Goal: Task Accomplishment & Management: Manage account settings

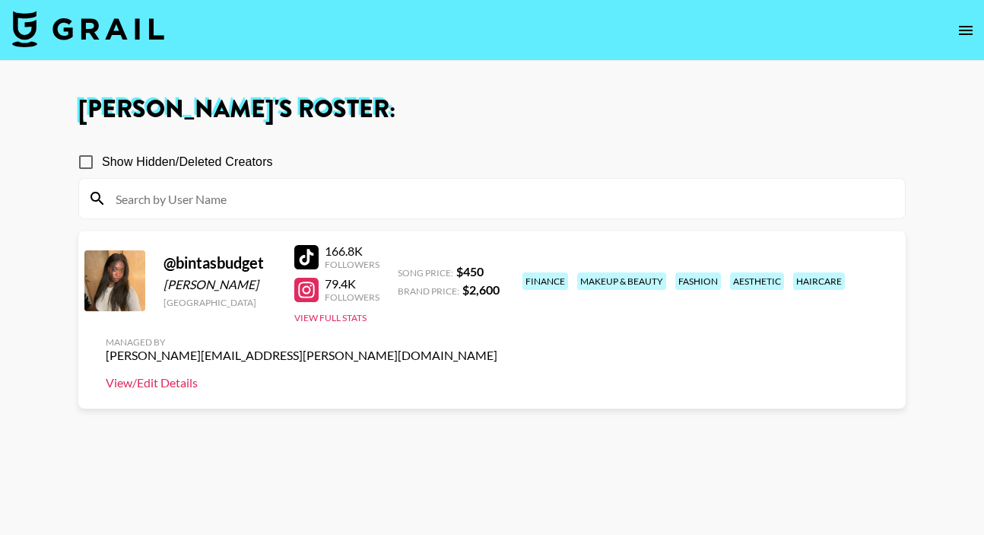
click at [498, 375] on link "View/Edit Details" at bounding box center [302, 382] width 392 height 15
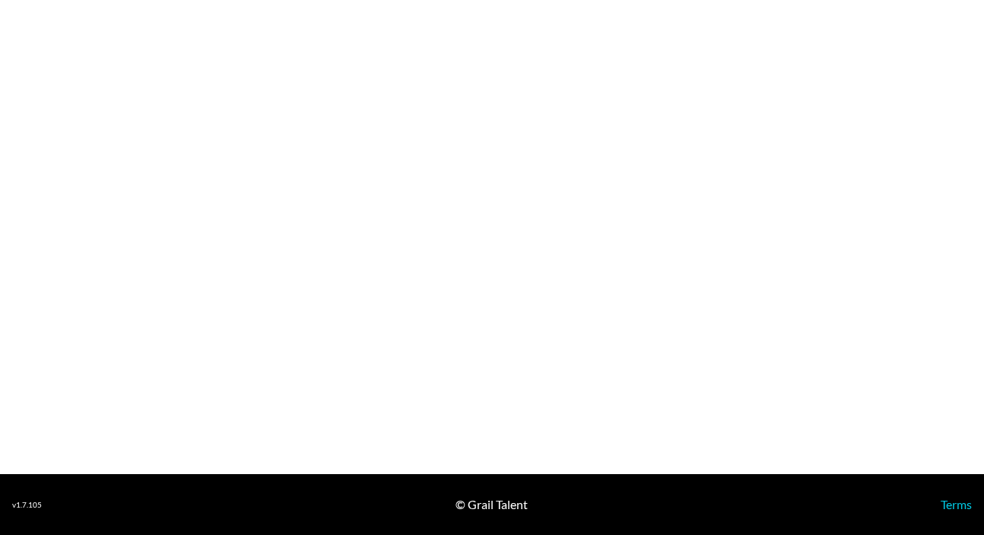
select select "USD"
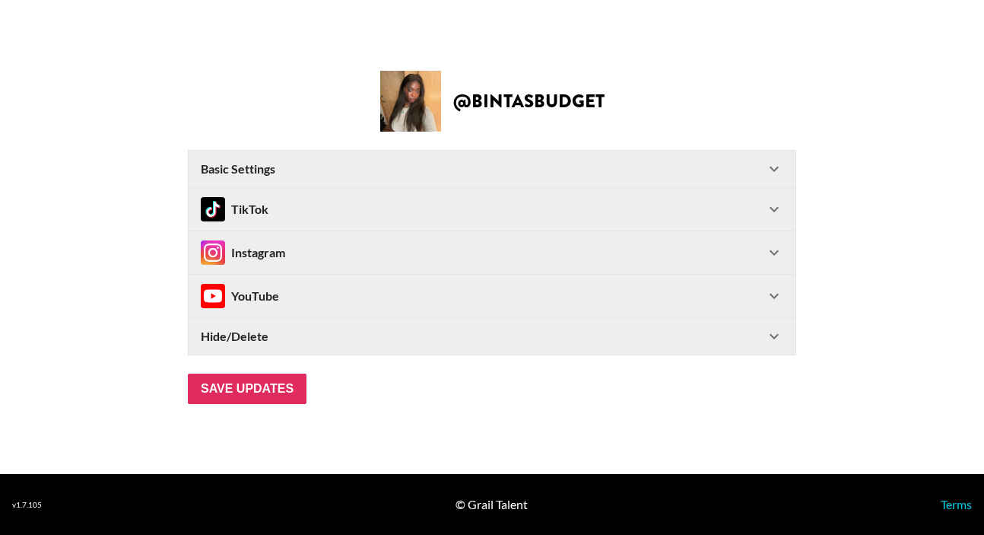
click at [317, 243] on div "Instagram" at bounding box center [483, 252] width 564 height 24
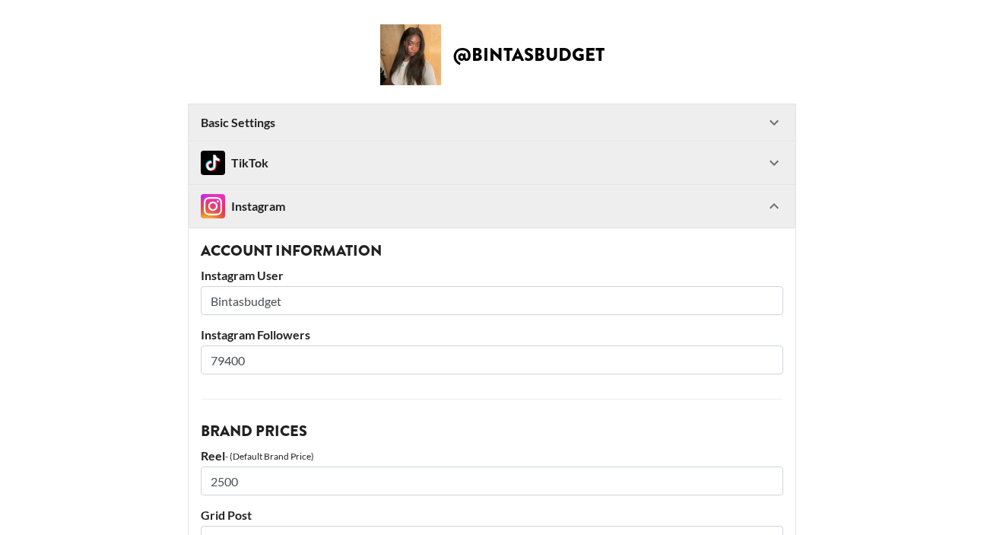
click at [224, 360] on input "79400" at bounding box center [492, 359] width 583 height 29
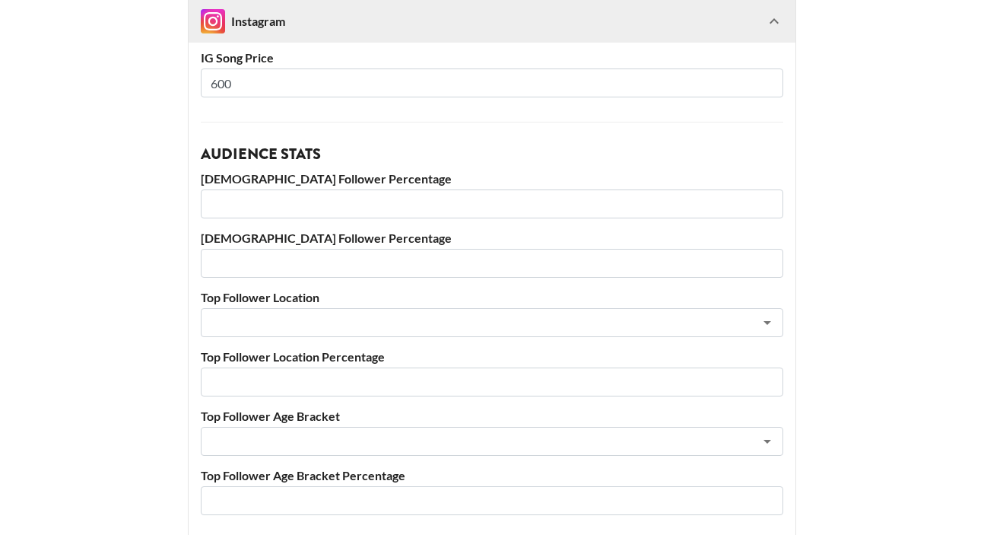
scroll to position [826, 0]
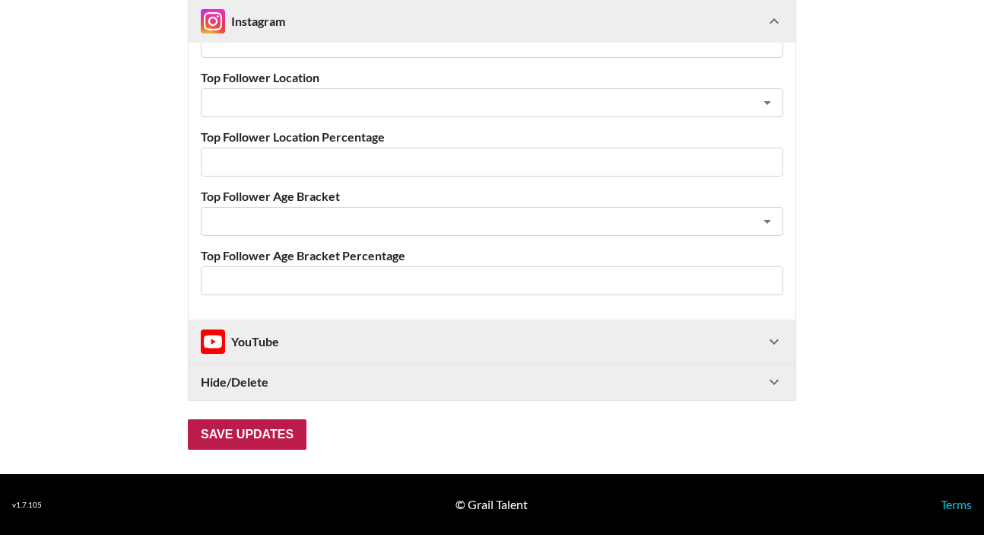
type input "81400"
click at [242, 434] on input "Save Updates" at bounding box center [247, 434] width 119 height 30
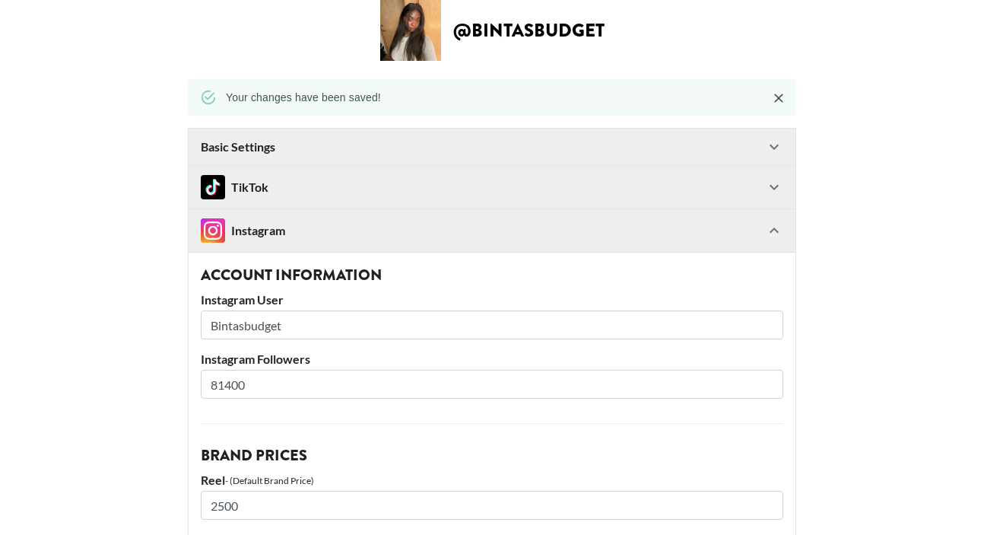
scroll to position [0, 0]
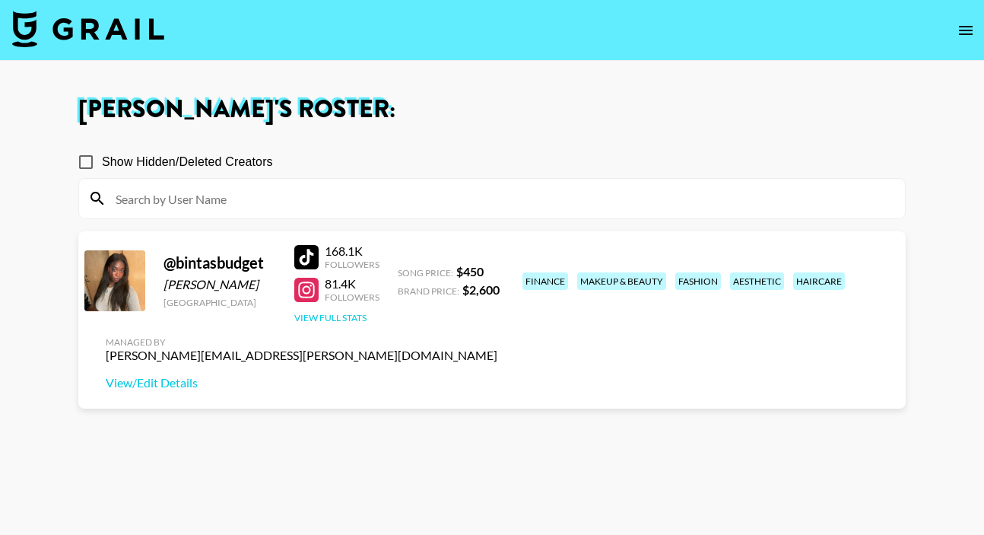
click at [320, 316] on button "View Full Stats" at bounding box center [330, 317] width 72 height 11
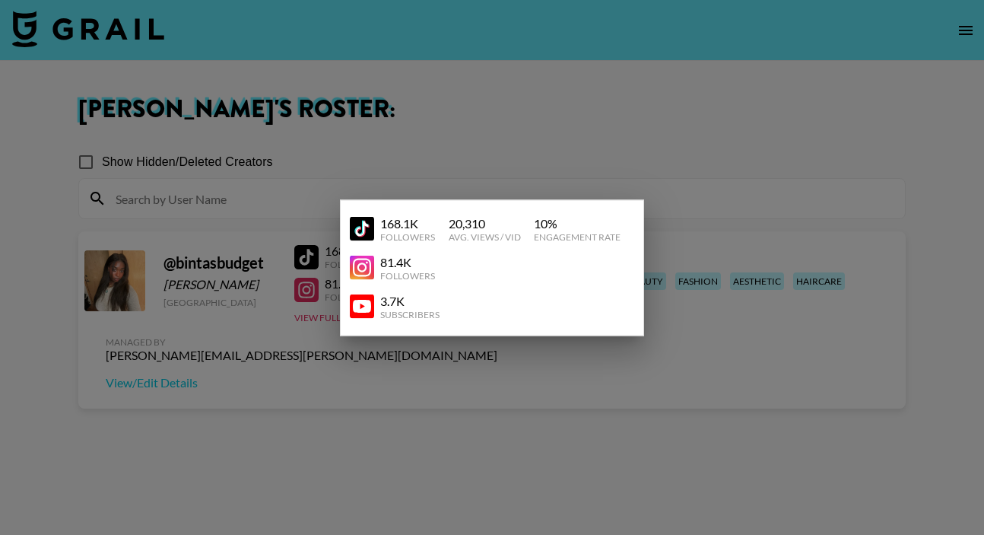
click at [525, 145] on div at bounding box center [492, 267] width 984 height 535
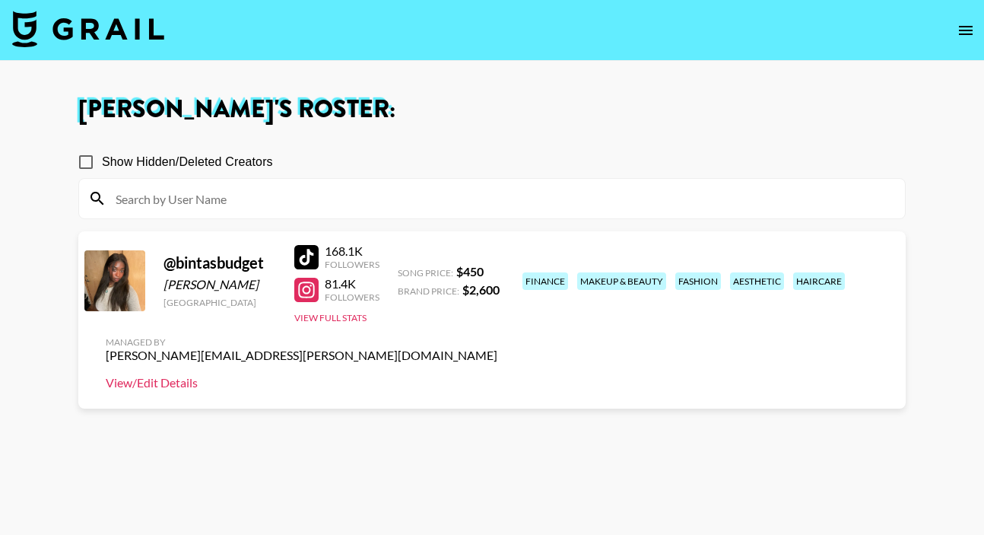
click at [498, 375] on link "View/Edit Details" at bounding box center [302, 382] width 392 height 15
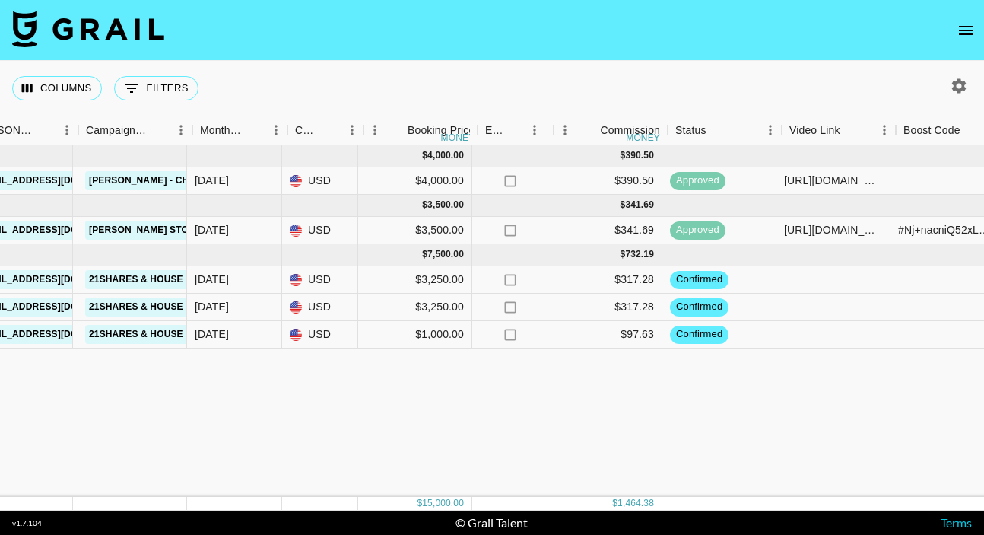
scroll to position [0, 645]
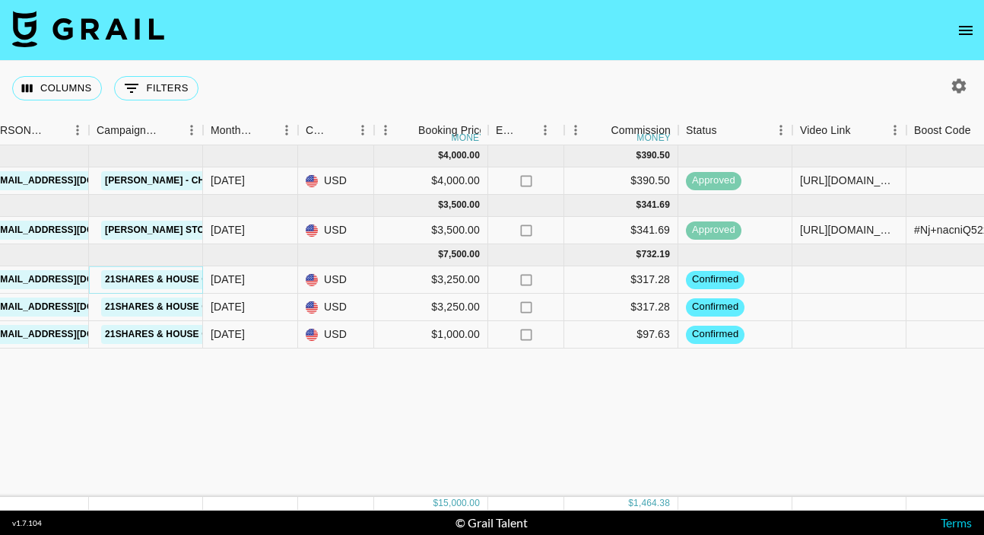
click at [167, 280] on link "21Shares & House of Doge" at bounding box center [175, 279] width 148 height 19
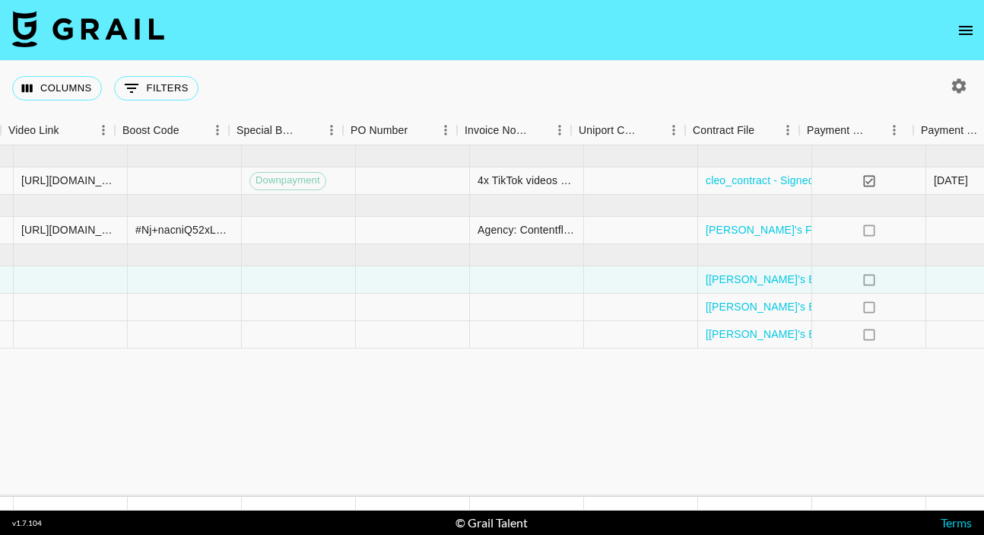
scroll to position [0, 1437]
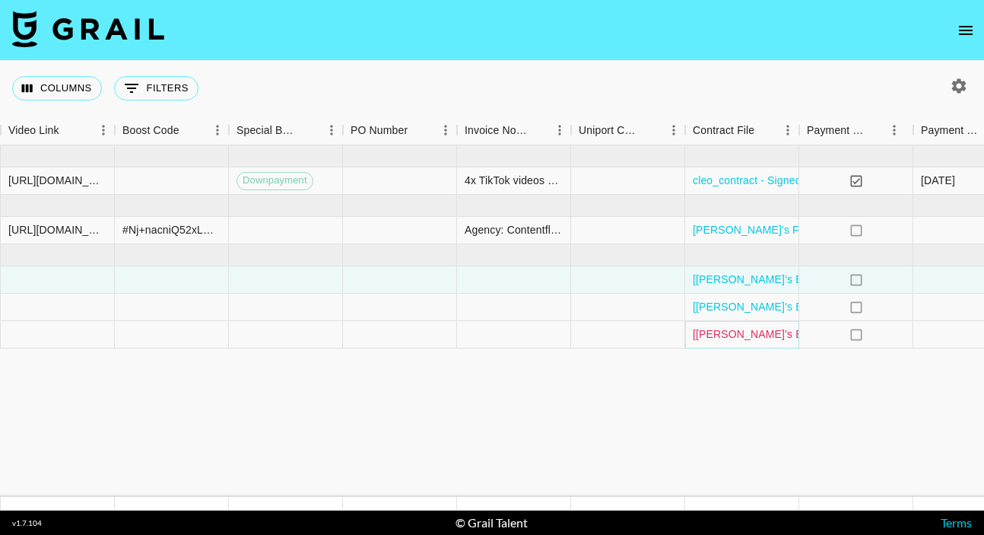
click at [741, 334] on link "[[PERSON_NAME]'s Budget] 21Shares x HOD Influencer FEA.pdf" at bounding box center [852, 333] width 319 height 15
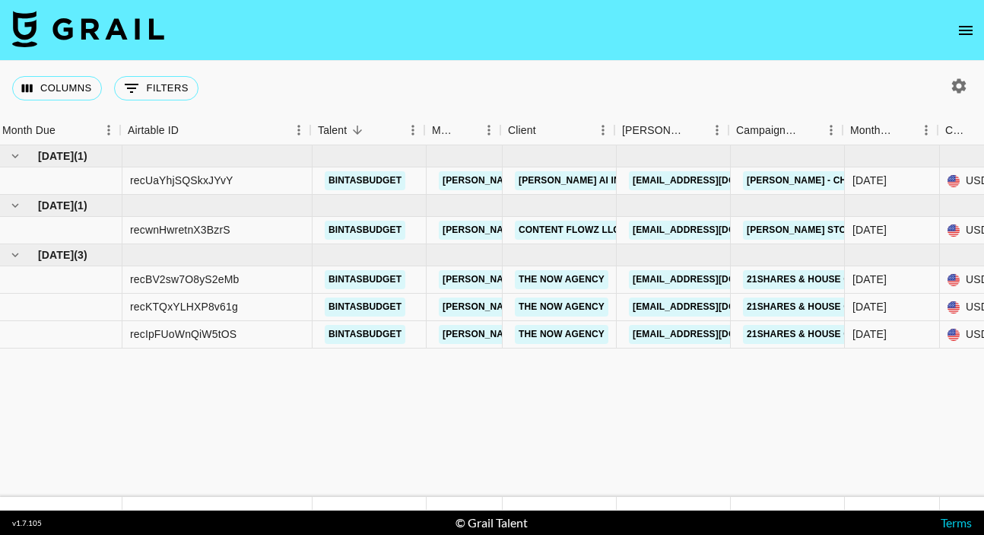
scroll to position [0, 8]
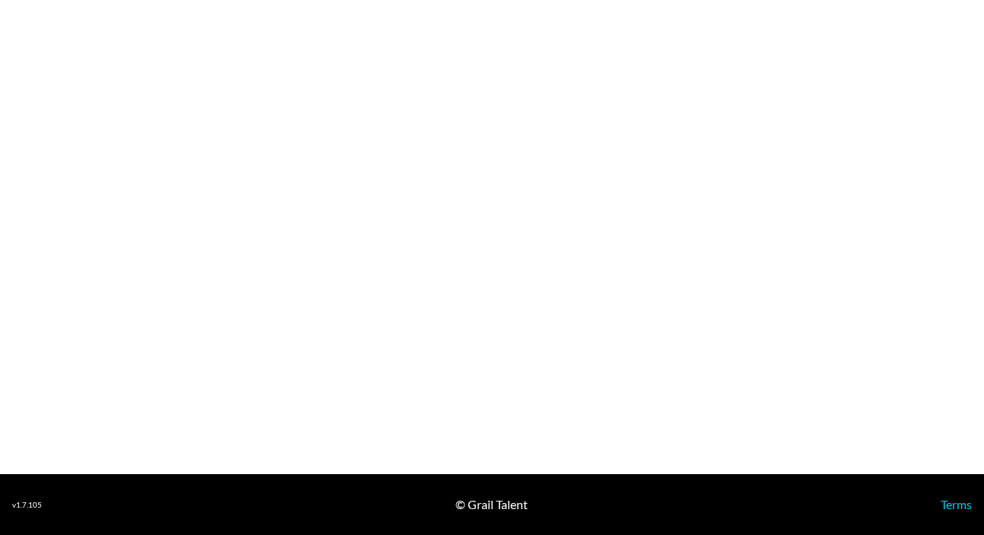
select select "USD"
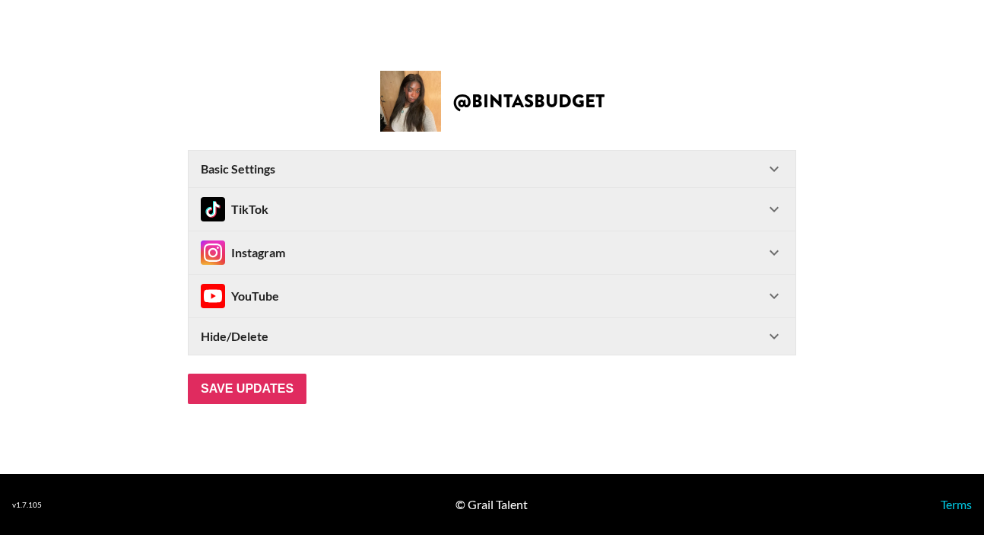
click at [348, 259] on div "Instagram" at bounding box center [483, 252] width 564 height 24
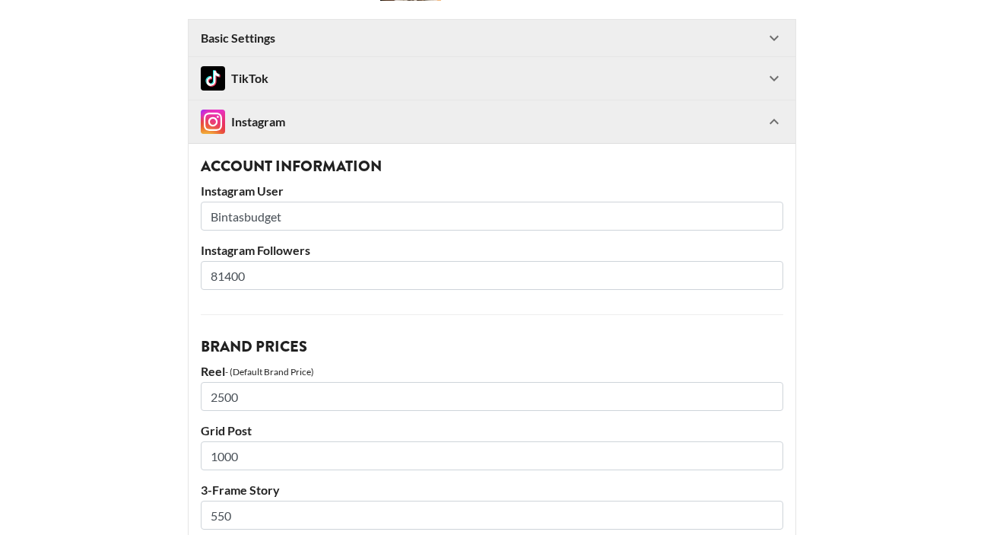
scroll to position [78, 0]
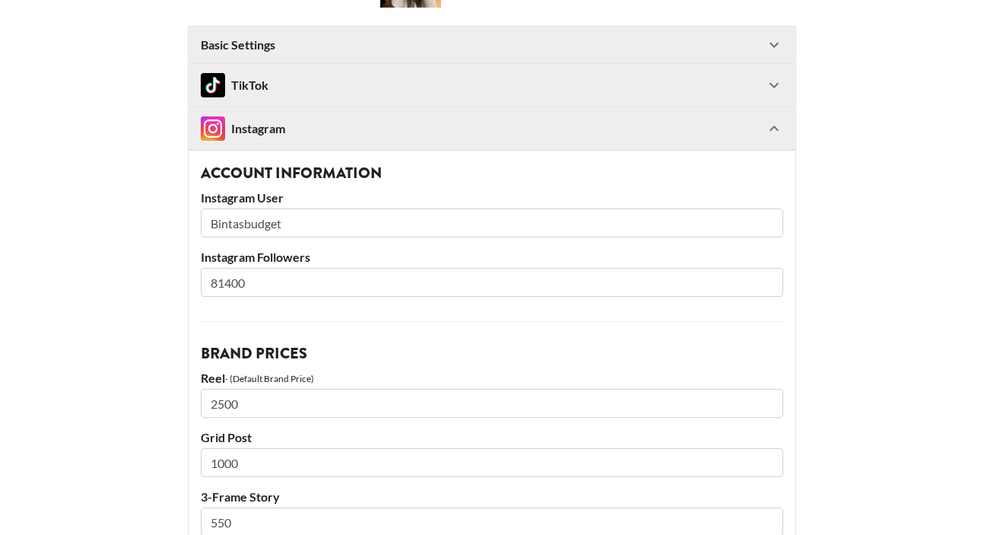
click at [501, 75] on div "TikTok" at bounding box center [483, 85] width 564 height 24
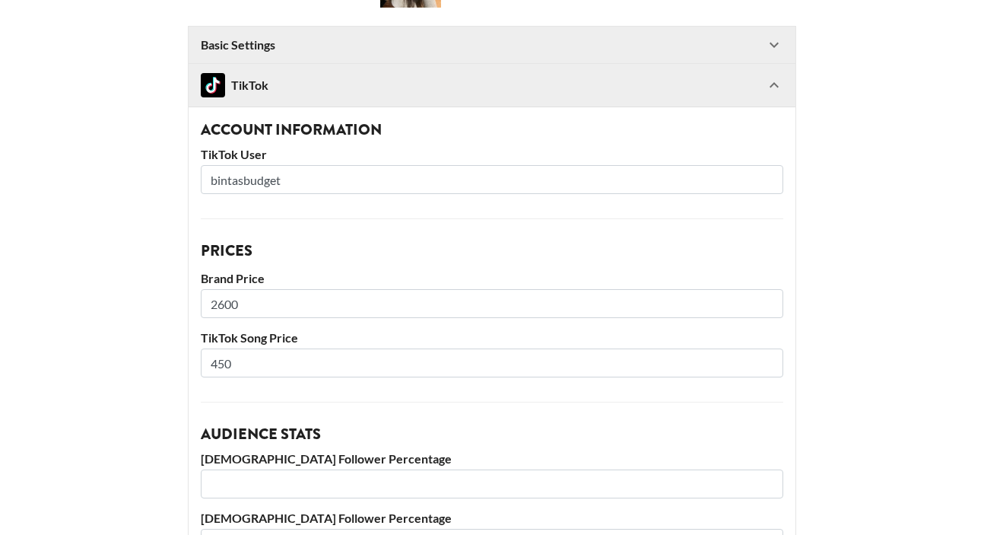
click at [495, 84] on div "TikTok" at bounding box center [483, 85] width 564 height 24
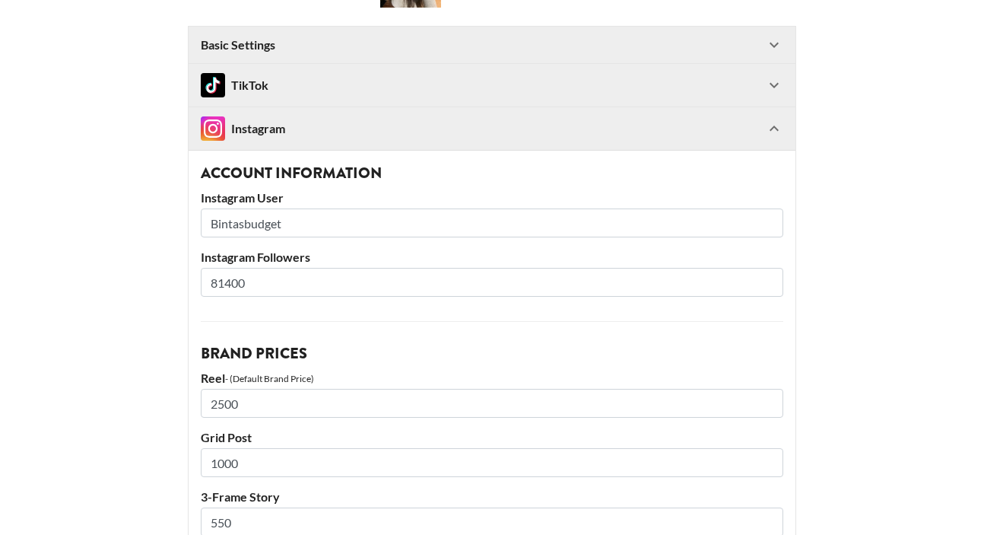
click at [482, 129] on div "Instagram" at bounding box center [483, 128] width 564 height 24
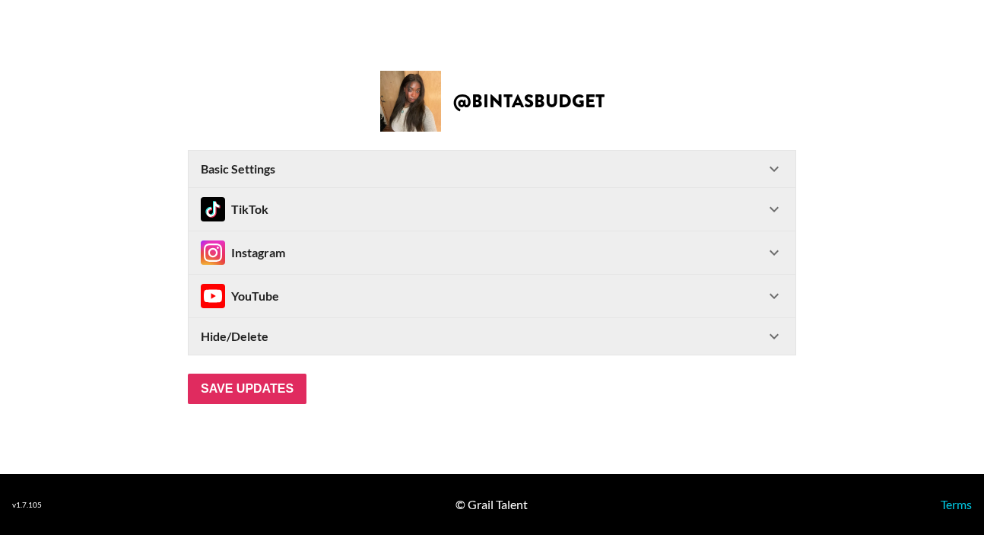
scroll to position [0, 0]
